Goal: Task Accomplishment & Management: Complete application form

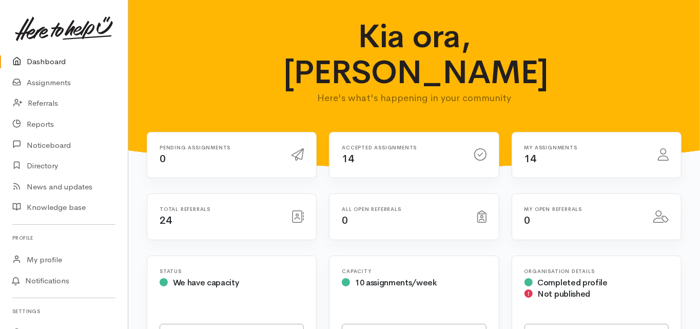
click at [55, 60] on link "Dashboard" at bounding box center [64, 61] width 128 height 21
click at [48, 61] on link "Dashboard" at bounding box center [64, 61] width 128 height 21
click at [56, 62] on link "Dashboard" at bounding box center [64, 61] width 128 height 21
click at [47, 61] on link "Dashboard" at bounding box center [64, 61] width 128 height 21
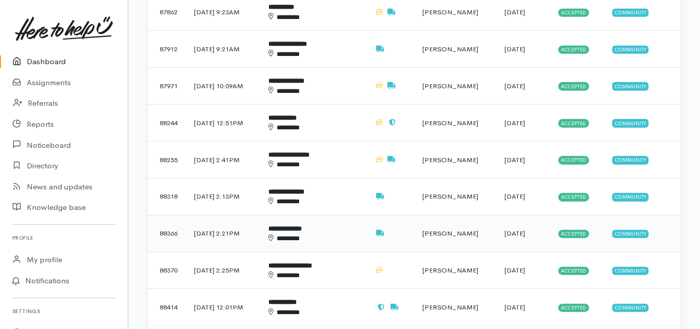
scroll to position [575, 0]
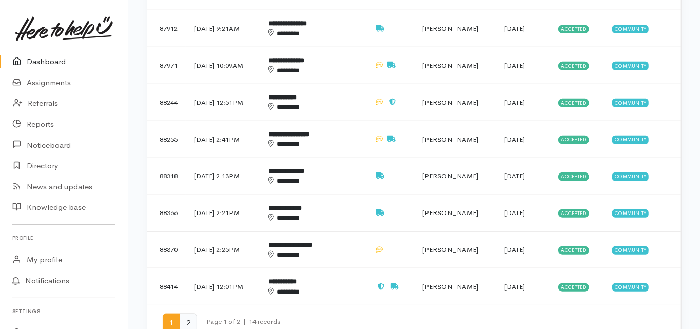
click at [188, 314] on span "2" at bounding box center [188, 323] width 17 height 19
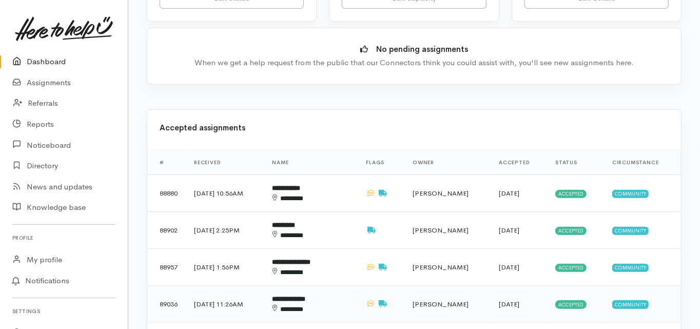
scroll to position [329, 0]
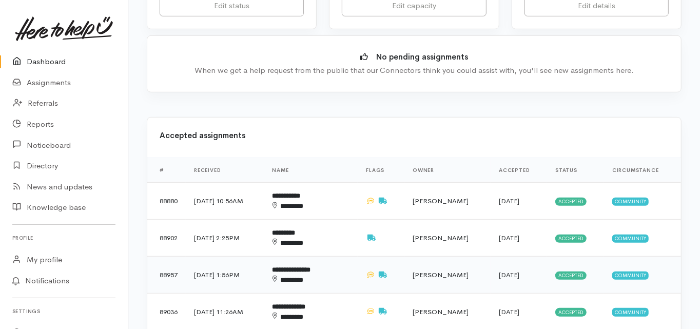
click at [311, 266] on b "**********" at bounding box center [292, 269] width 38 height 7
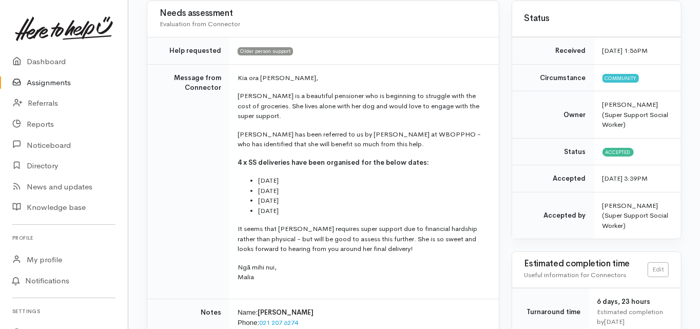
scroll to position [164, 0]
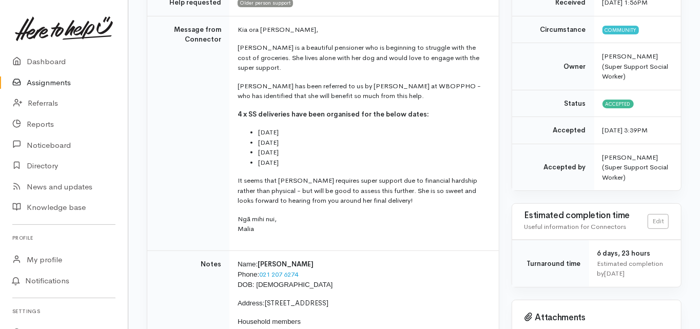
click at [160, 183] on td "Message from Connector" at bounding box center [188, 133] width 82 height 235
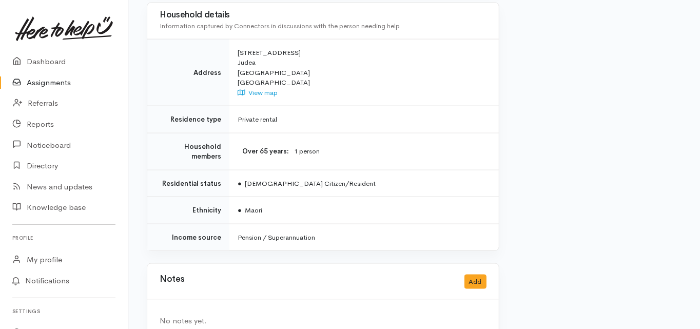
scroll to position [890, 0]
click at [472, 274] on button "Add" at bounding box center [476, 281] width 22 height 15
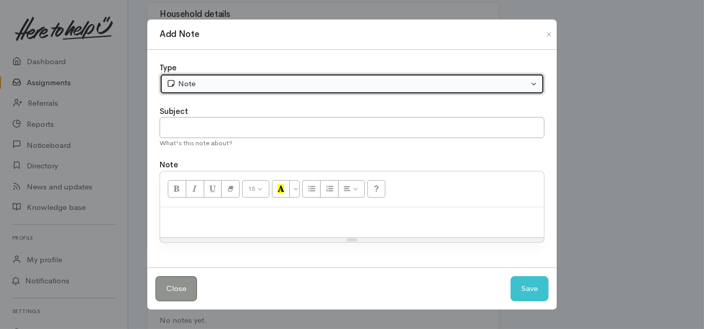
click at [204, 86] on div "Note" at bounding box center [347, 84] width 362 height 12
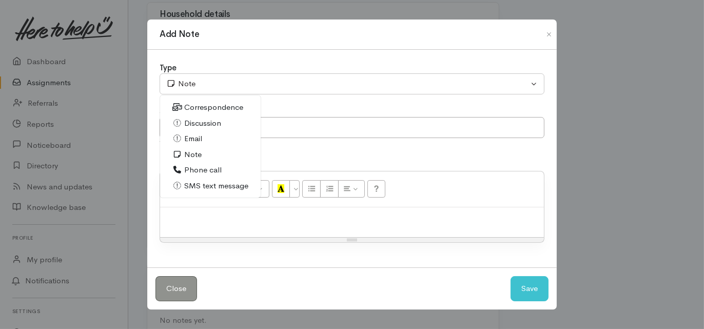
click at [199, 137] on span "Email" at bounding box center [193, 139] width 18 height 12
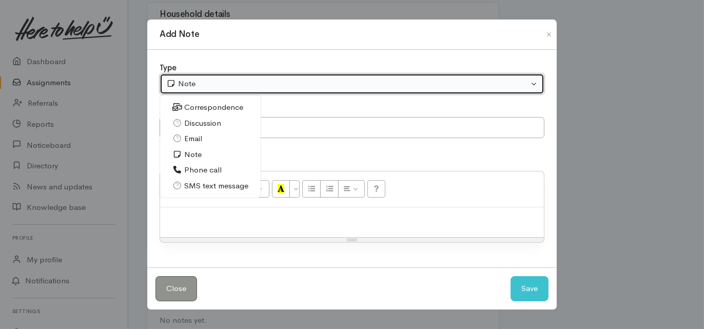
select select "2"
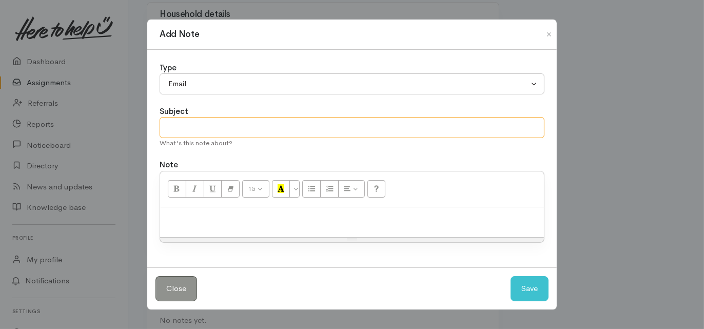
click at [182, 130] on input "text" at bounding box center [352, 127] width 385 height 21
type input "No further support needed"
click at [174, 208] on div at bounding box center [352, 222] width 384 height 30
click at [173, 211] on div at bounding box center [352, 222] width 384 height 30
click at [172, 217] on p at bounding box center [352, 219] width 374 height 12
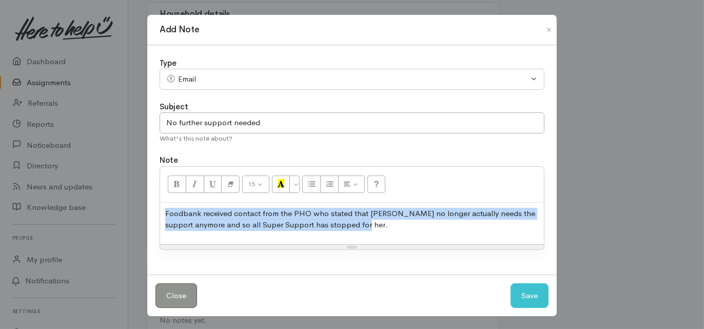
drag, startPoint x: 360, startPoint y: 224, endPoint x: 143, endPoint y: 211, distance: 218.0
click at [140, 213] on div "Add Note Type Correspondence Discussion Email Note Phone call SMS text message …" at bounding box center [352, 164] width 704 height 329
copy p "Foodbank received contact from the PHO who stated that Natalie no longer actual…"
click at [534, 295] on button "Save" at bounding box center [530, 295] width 38 height 25
select select "1"
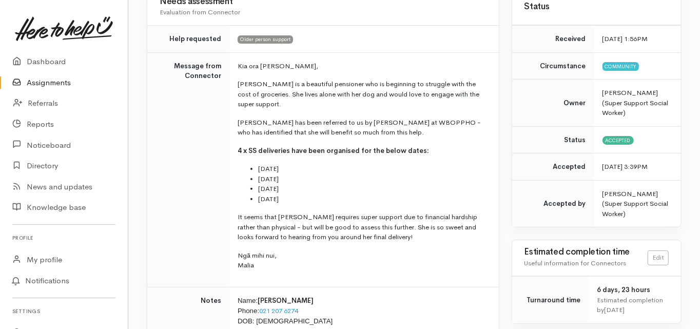
scroll to position [0, 0]
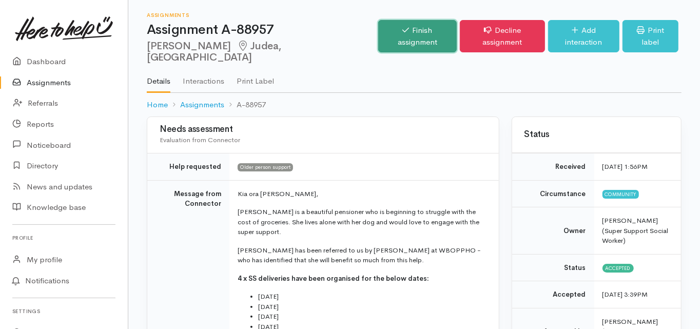
click at [410, 30] on link "Finish assignment" at bounding box center [417, 36] width 79 height 32
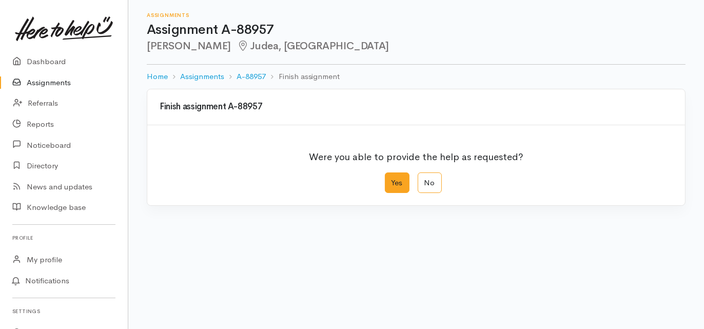
click at [403, 184] on label "Yes" at bounding box center [397, 182] width 25 height 21
click at [392, 179] on input "Yes" at bounding box center [388, 175] width 7 height 7
radio input "true"
click at [144, 271] on div "Finish assignment A-88957 Were you able to provide the help as requested? Yes N…" at bounding box center [414, 262] width 572 height 346
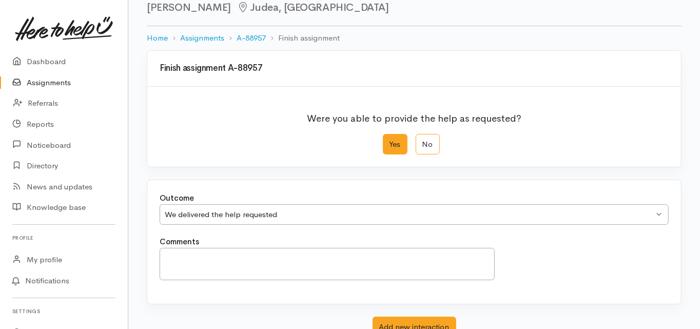
scroll to position [41, 0]
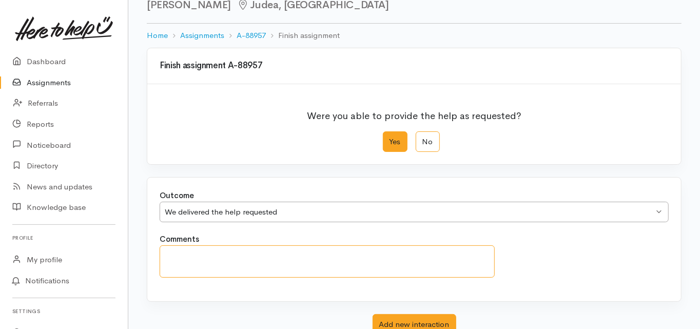
click at [165, 251] on textarea "Comments" at bounding box center [327, 261] width 335 height 32
paste textarea "Foodbank received contact from the PHO who stated that [PERSON_NAME] no longer …"
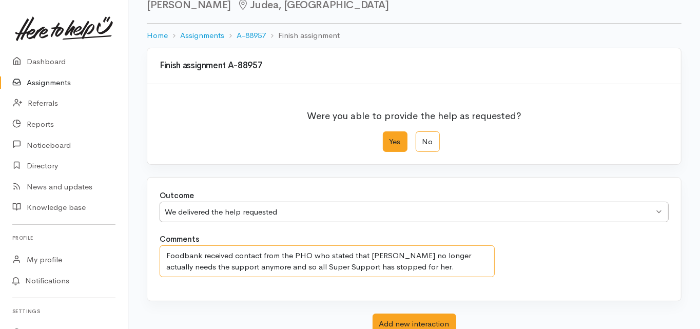
type textarea "Foodbank received contact from the PHO who stated that Natalie no longer actual…"
click at [145, 283] on div "Finish assignment A-88957 Were you able to provide the help as requested? Yes N…" at bounding box center [414, 221] width 572 height 346
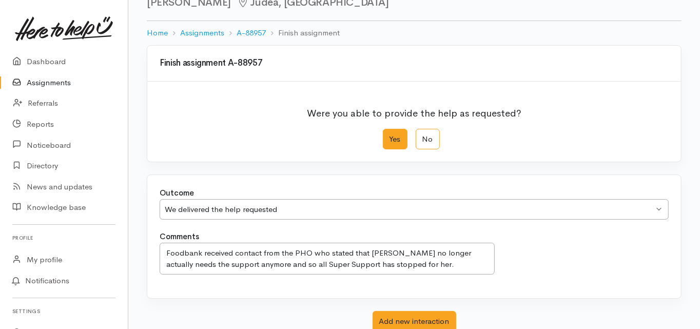
scroll to position [115, 0]
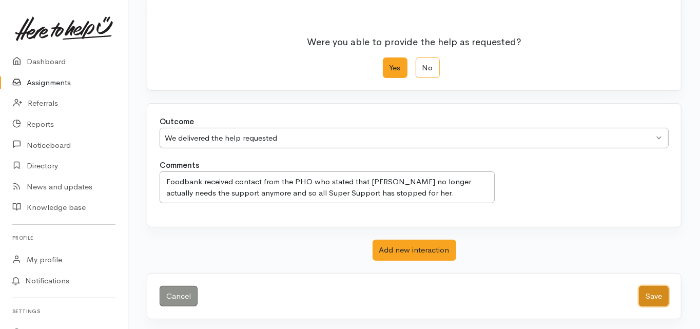
click at [653, 293] on button "Save" at bounding box center [654, 296] width 30 height 21
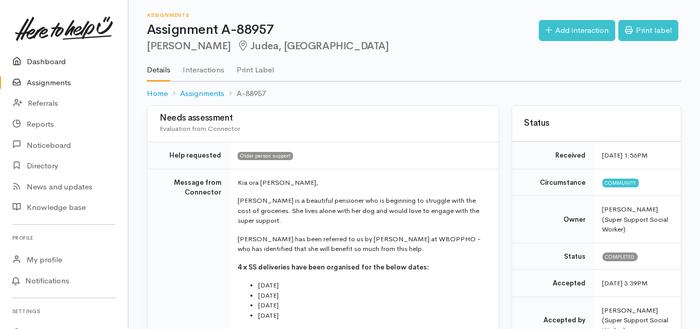
click at [54, 62] on link "Dashboard" at bounding box center [64, 61] width 128 height 21
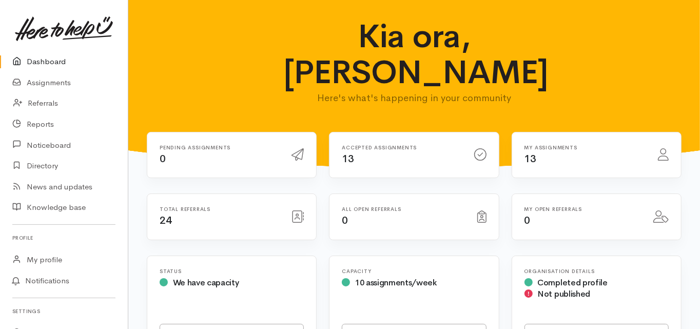
click at [52, 62] on link "Dashboard" at bounding box center [64, 61] width 128 height 21
click at [51, 64] on link "Dashboard" at bounding box center [64, 61] width 128 height 21
